Goal: Check status: Check status

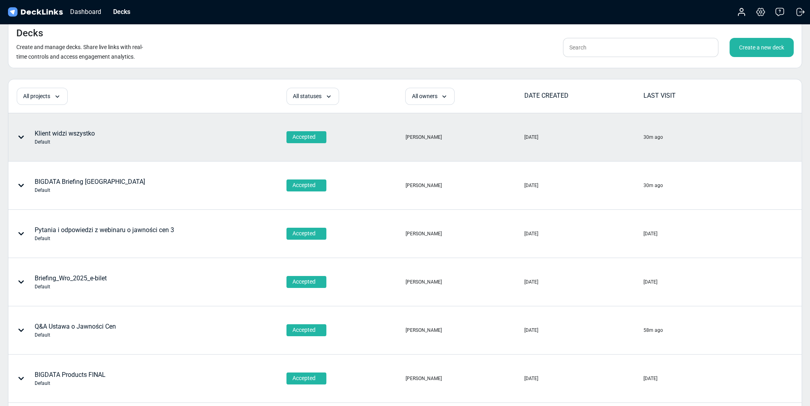
click at [83, 136] on div "Klient widzi wszystko Default" at bounding box center [65, 137] width 60 height 17
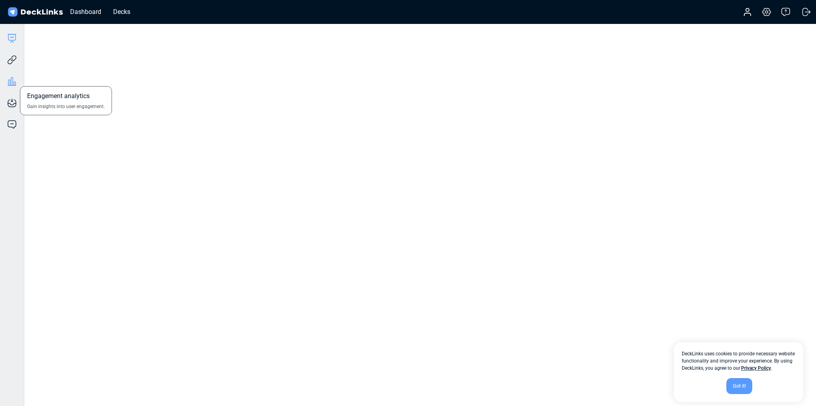
click at [10, 81] on icon at bounding box center [12, 82] width 10 height 10
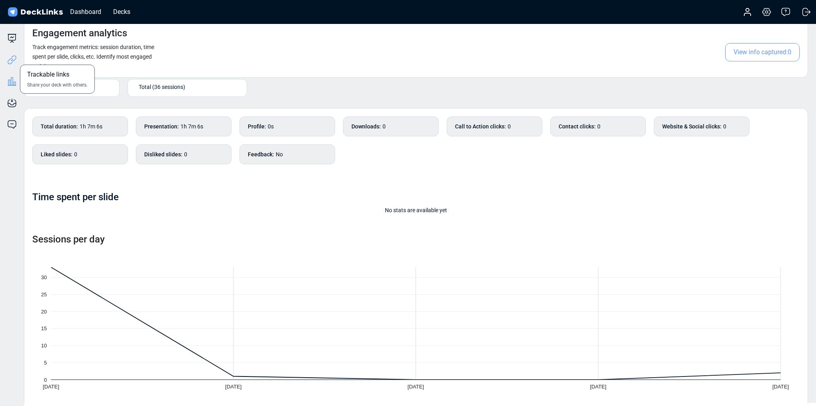
click at [11, 55] on icon at bounding box center [12, 60] width 10 height 10
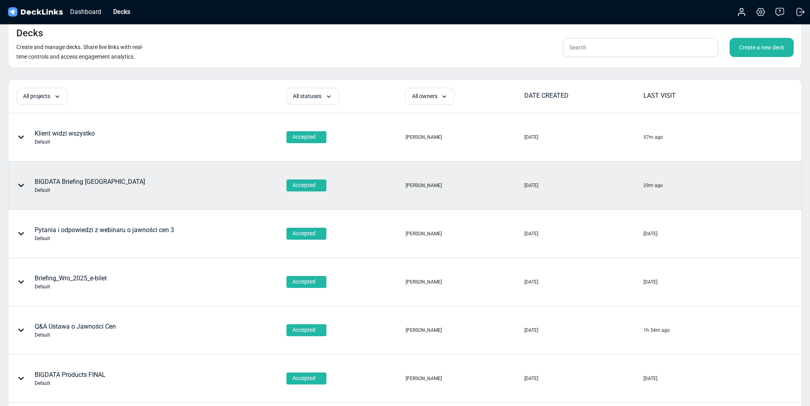
click at [70, 180] on div "BIGDATA Briefing Wrocław Default" at bounding box center [90, 185] width 110 height 17
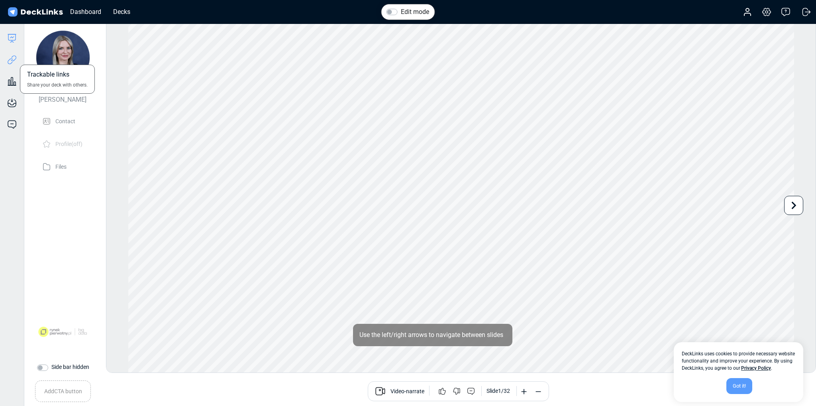
click at [13, 62] on icon at bounding box center [12, 60] width 10 height 10
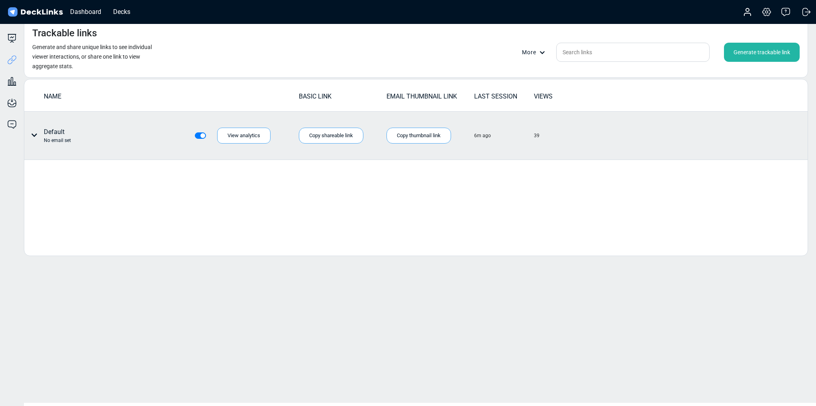
click at [531, 133] on td "6m ago" at bounding box center [504, 136] width 60 height 48
click at [534, 135] on div "39" at bounding box center [537, 135] width 6 height 7
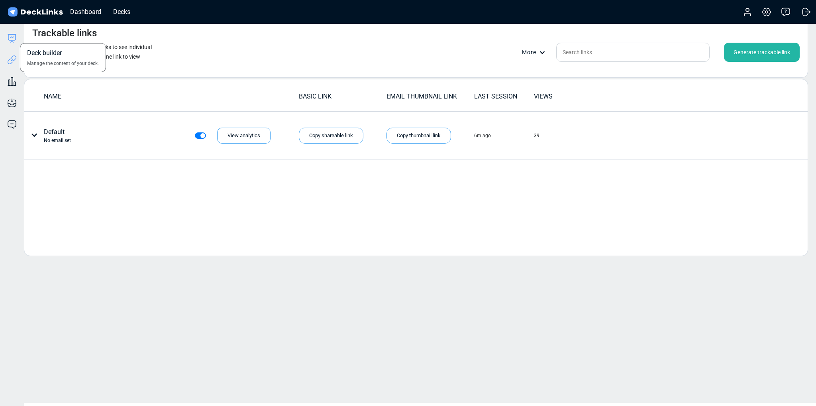
click at [12, 39] on icon at bounding box center [12, 38] width 10 height 10
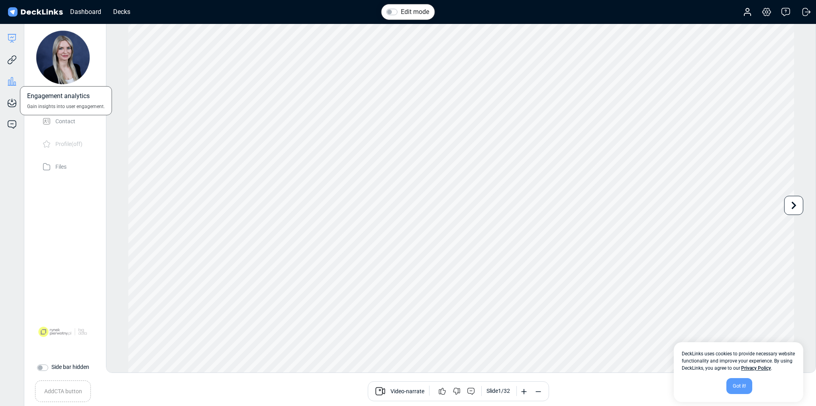
click at [10, 84] on icon at bounding box center [12, 82] width 10 height 10
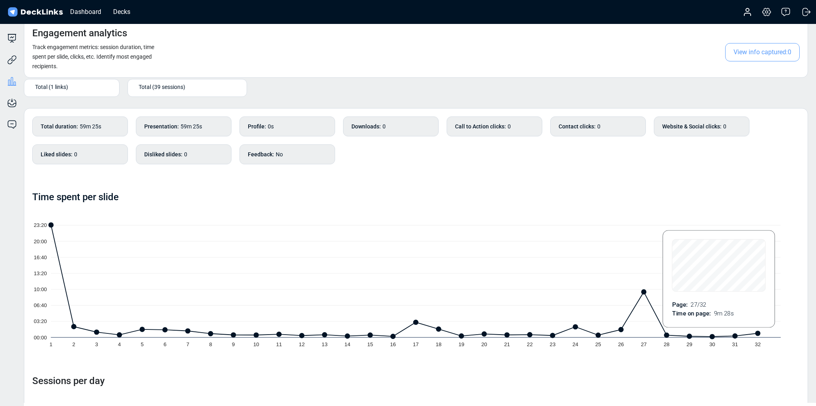
click at [637, 318] on icon "00:00 03:20 06:40 10:00 13:20 16:40 20:00 23:20 1 2 3 4 5 6 7 8 9 10 11 12 13 1…" at bounding box center [415, 281] width 767 height 150
click at [636, 319] on icon "00:00 03:20 06:40 10:00 13:20 16:40 20:00 23:20 1 2 3 4 5 6 7 8 9 10 11 12 13 1…" at bounding box center [415, 281] width 767 height 150
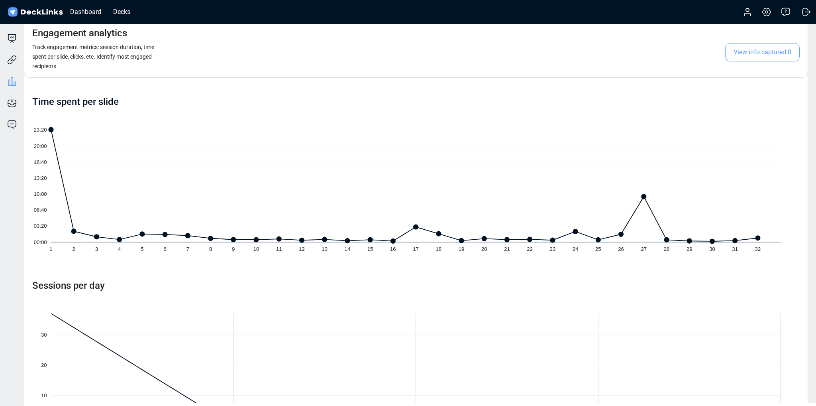
scroll to position [152, 0]
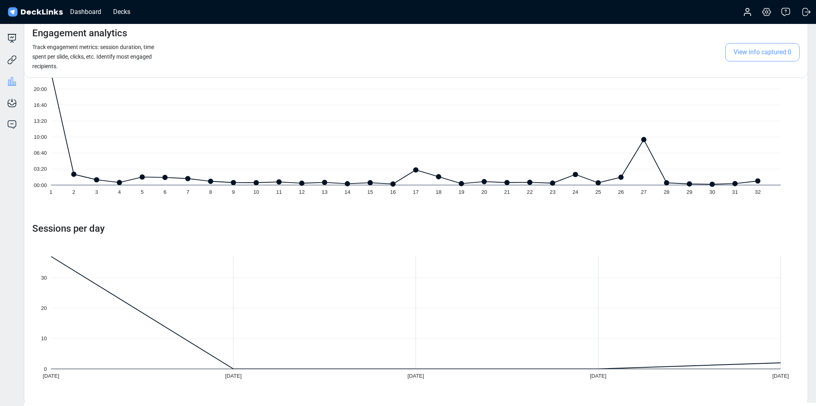
click at [770, 365] on icon "0 10 20 [DATE] Aug [DATE] Aug 31 [DATE]" at bounding box center [415, 312] width 767 height 150
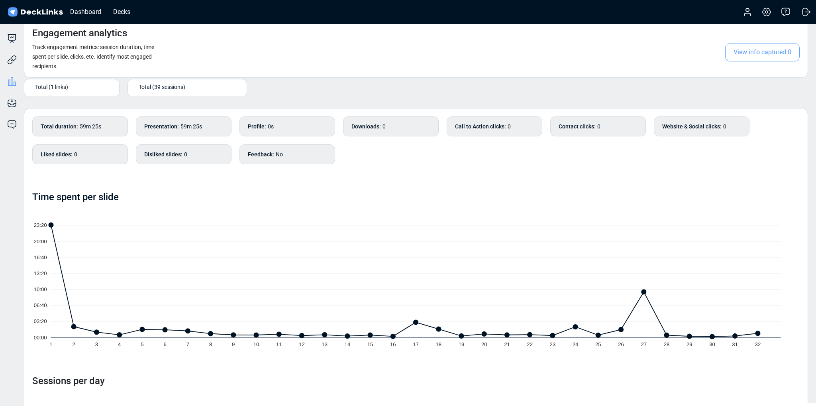
click at [506, 54] on div "Engagement analytics Track engagement metrics: session duration, time spent per…" at bounding box center [416, 48] width 784 height 59
